Goal: Check status: Check status

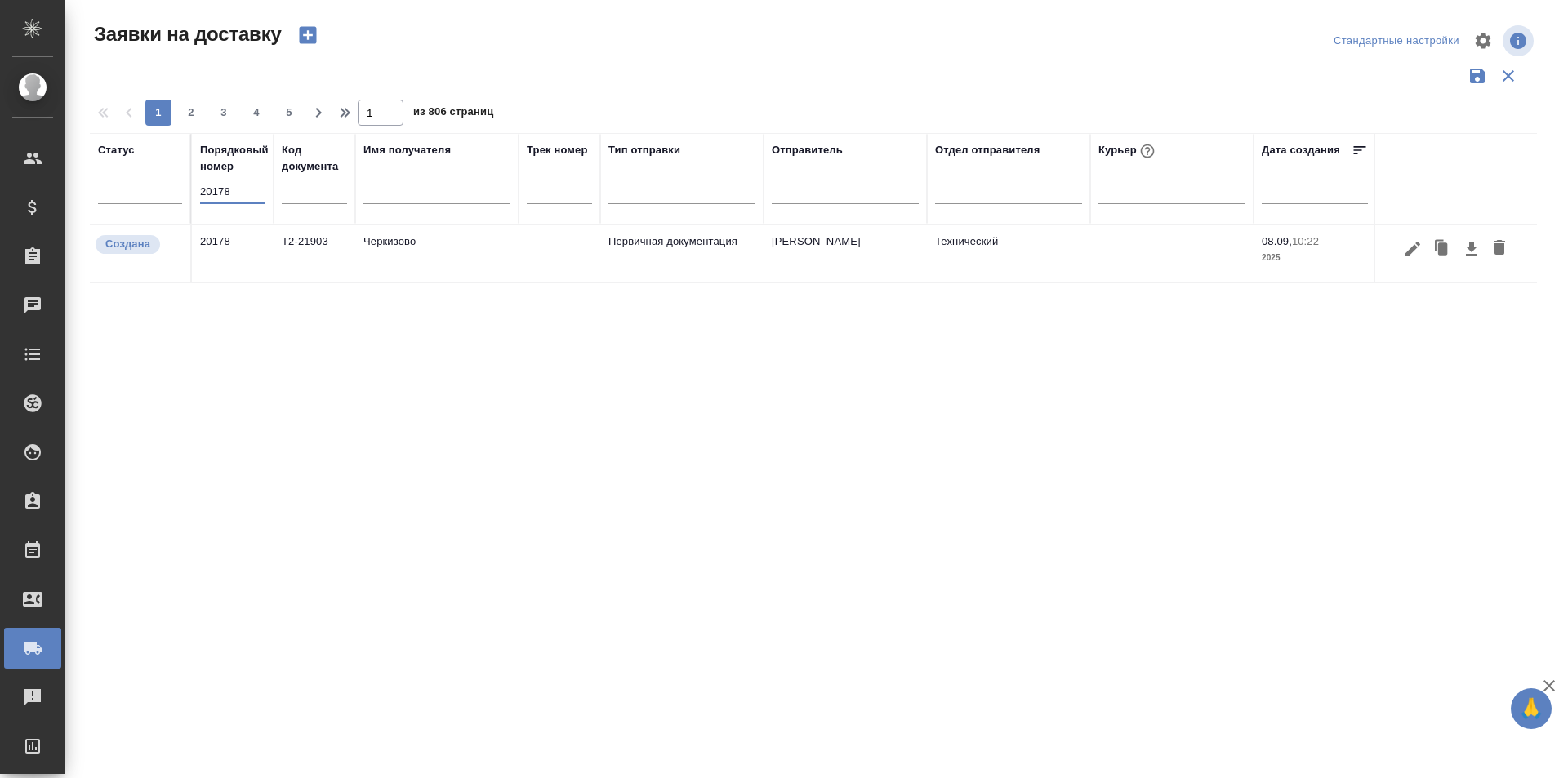
click at [254, 199] on input "20178" at bounding box center [232, 192] width 66 height 23
type input "20195"
click at [1416, 246] on icon "button" at bounding box center [1413, 248] width 15 height 15
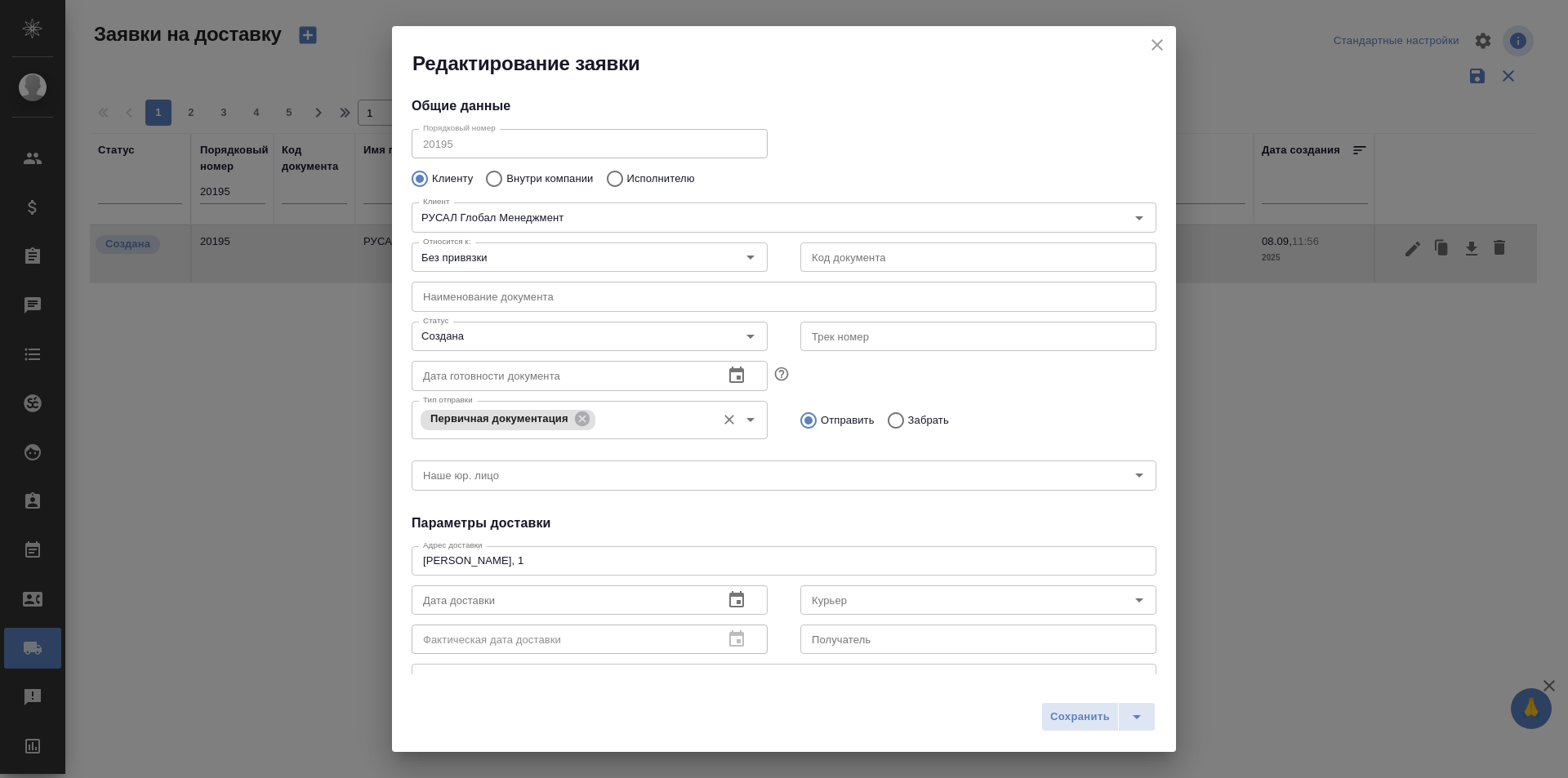
type input "Абдуразакова Самира"
type input "89163910013"
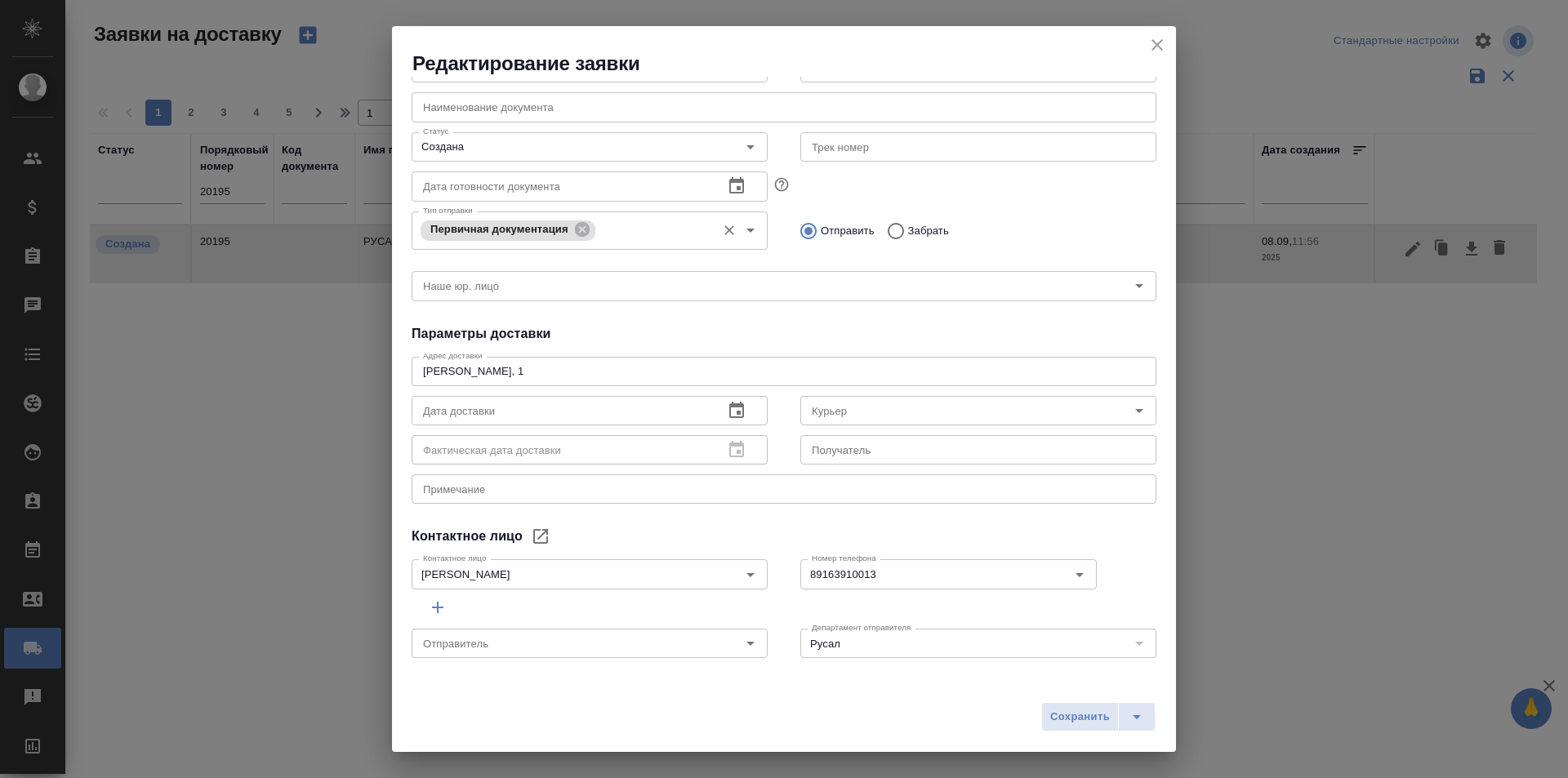
type input "[PERSON_NAME]"
